Goal: Task Accomplishment & Management: Use online tool/utility

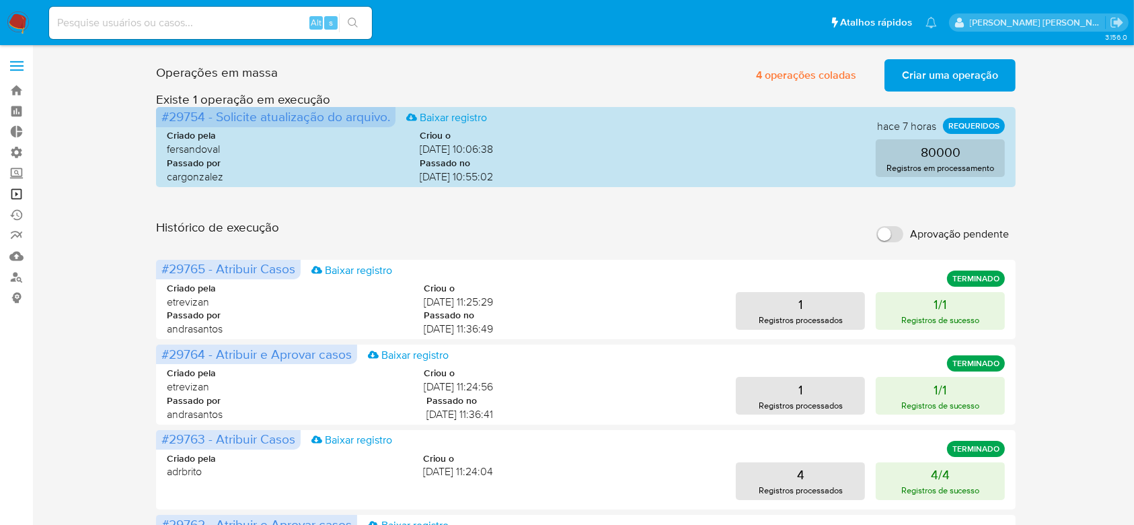
click at [13, 193] on link "Operações em massa" at bounding box center [80, 194] width 160 height 21
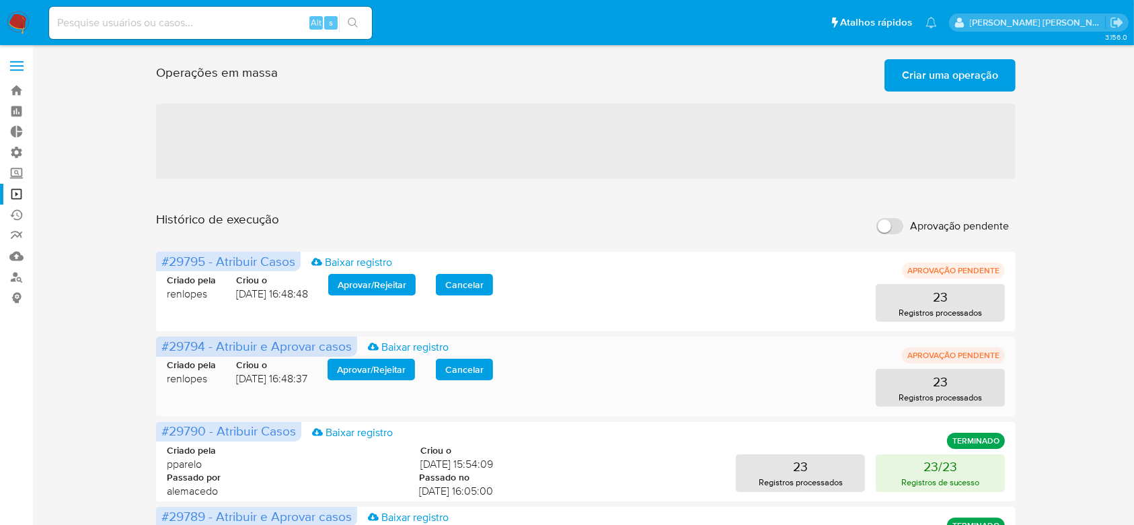
click at [369, 364] on span "Aprovar / Rejeitar" at bounding box center [371, 369] width 69 height 19
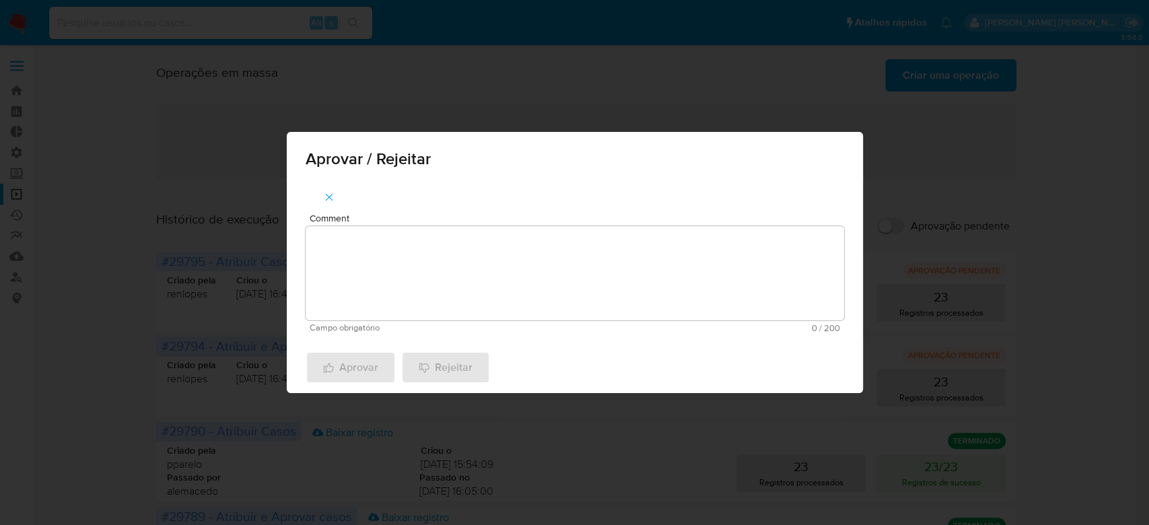
click at [408, 311] on textarea "Comment" at bounding box center [574, 273] width 538 height 94
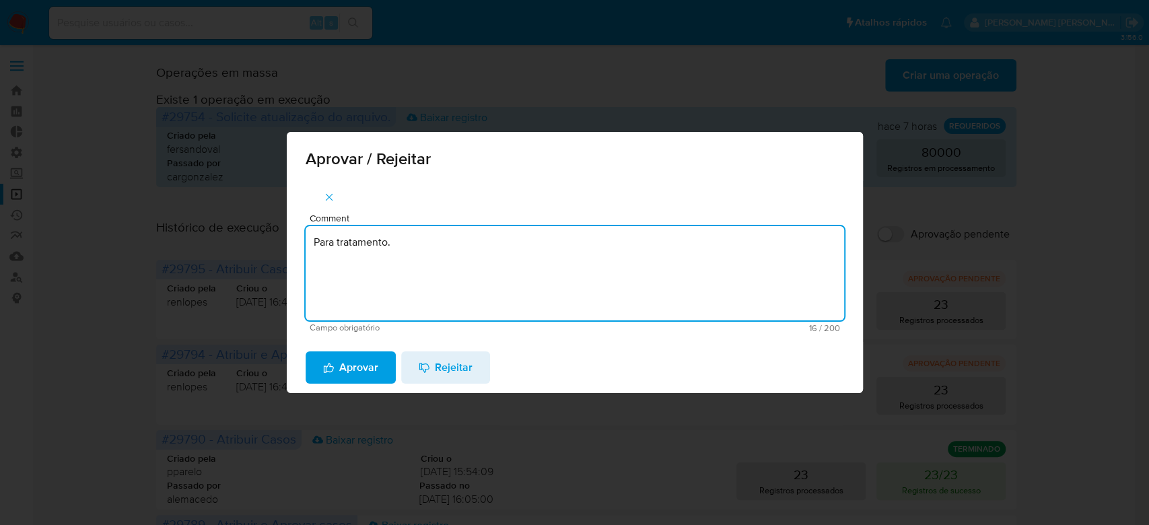
drag, startPoint x: 431, startPoint y: 246, endPoint x: 282, endPoint y: 215, distance: 151.8
click at [284, 216] on div "Aprovar / Rejeitar Comment Para tratamento. Campo obrigatório 16 / 200 184 cara…" at bounding box center [574, 262] width 1149 height 525
click at [421, 270] on textarea "Para tratamento." at bounding box center [574, 273] width 538 height 94
type textarea "Para tratamento."
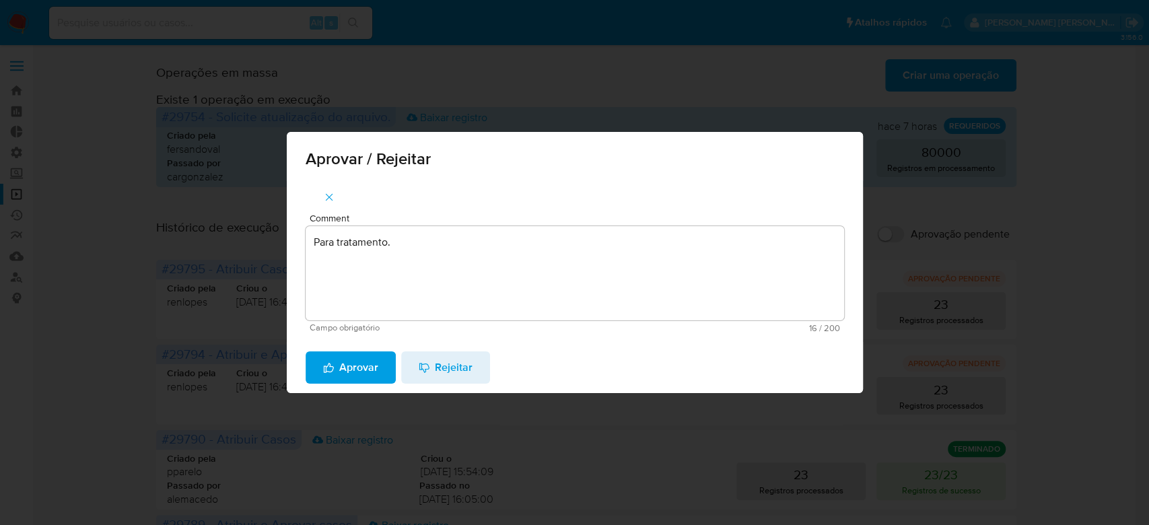
click at [357, 363] on span "Aprovar" at bounding box center [350, 368] width 55 height 30
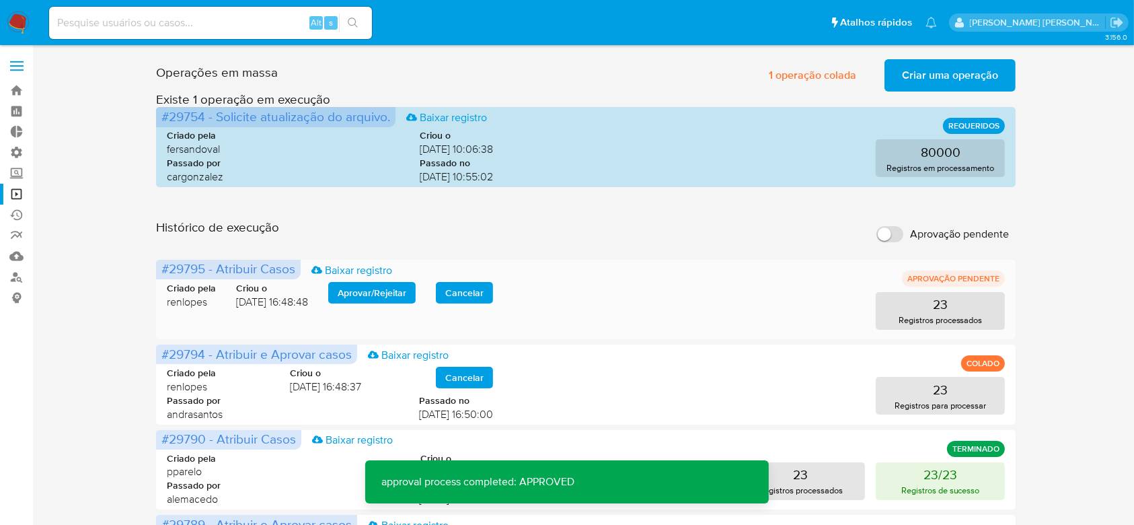
click at [361, 291] on span "Aprovar / Rejeitar" at bounding box center [372, 292] width 69 height 19
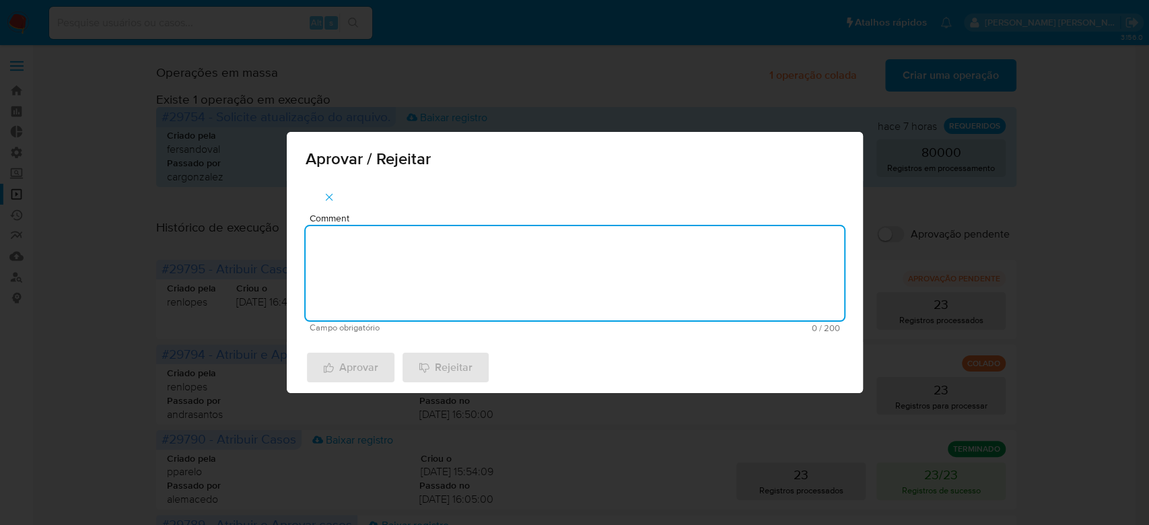
click at [469, 293] on textarea "Comment" at bounding box center [574, 273] width 538 height 94
paste textarea "Para tratamento."
type textarea "Para tratamento."
click at [330, 367] on icon "button" at bounding box center [328, 367] width 11 height 11
